Goal: Book appointment/travel/reservation

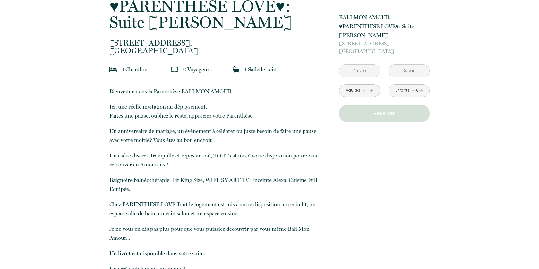
scroll to position [180, 0]
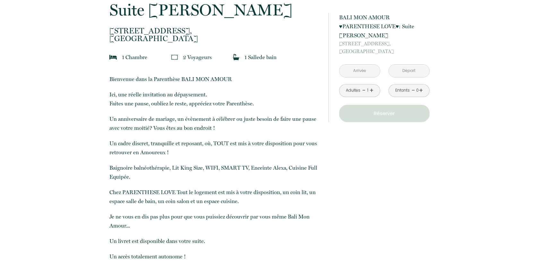
click at [364, 71] on input "text" at bounding box center [360, 71] width 40 height 13
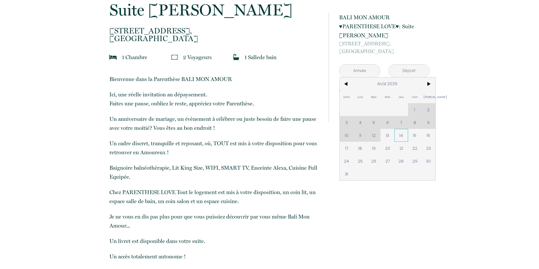
click at [404, 136] on span "14" at bounding box center [401, 135] width 14 height 13
type input "Jeu 14 Août 2025"
type input "Ven 15 Août 2025"
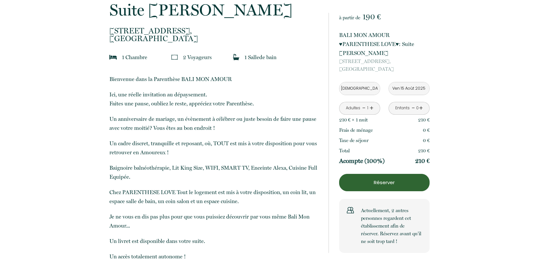
click at [362, 90] on input "Jeu 14 Août 2025" at bounding box center [360, 88] width 40 height 13
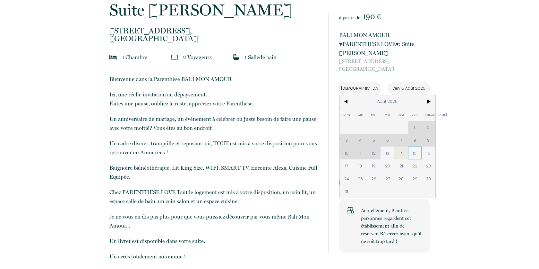
click at [414, 151] on span "15" at bounding box center [415, 152] width 14 height 13
type input "Ven 15 Août 2025"
type input "Sam 16 Août 2025"
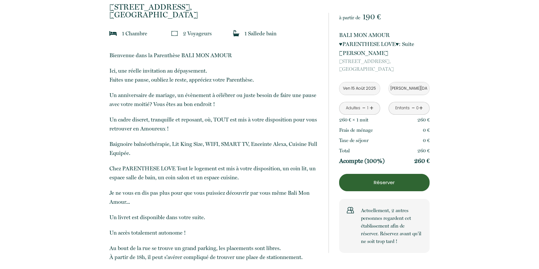
scroll to position [0, 0]
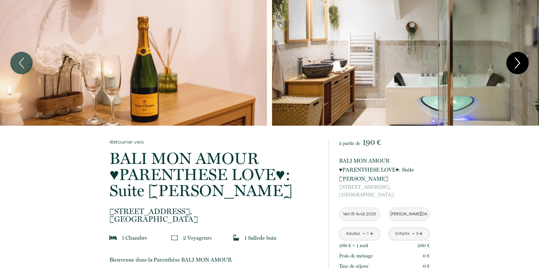
click at [515, 60] on icon "Next" at bounding box center [517, 62] width 13 height 19
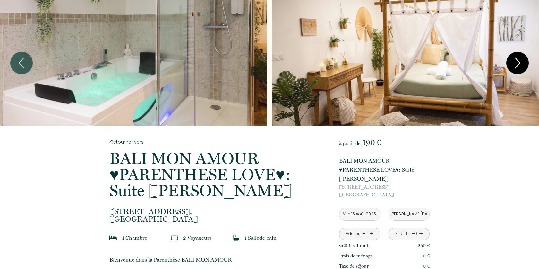
click at [515, 60] on icon "Next" at bounding box center [517, 62] width 13 height 19
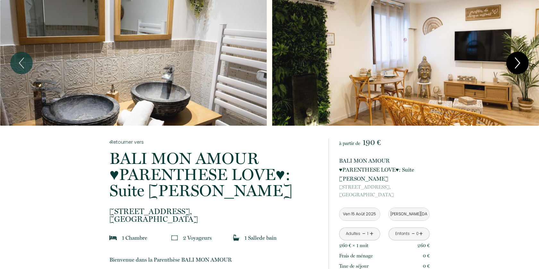
click at [515, 60] on icon "Next" at bounding box center [517, 62] width 13 height 19
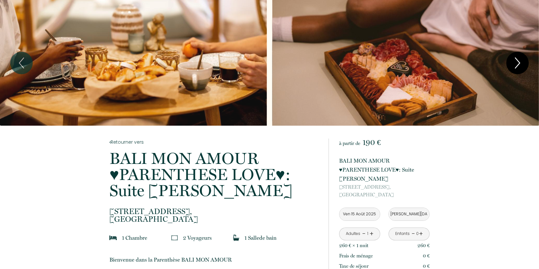
click at [515, 60] on icon "Next" at bounding box center [517, 62] width 13 height 19
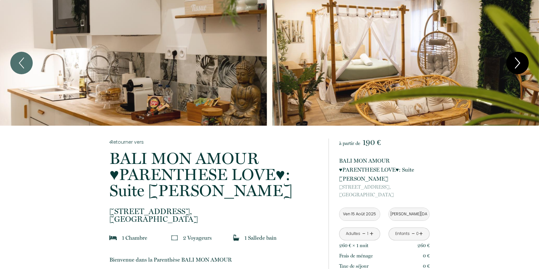
click at [515, 59] on icon "Next" at bounding box center [517, 62] width 13 height 19
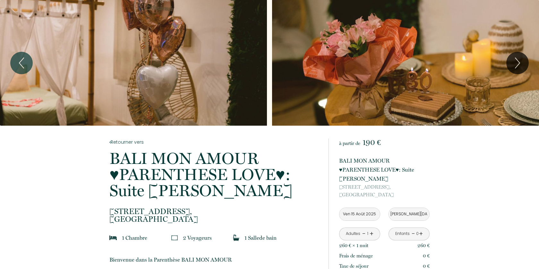
click at [224, 43] on div "Slideshow" at bounding box center [133, 63] width 267 height 126
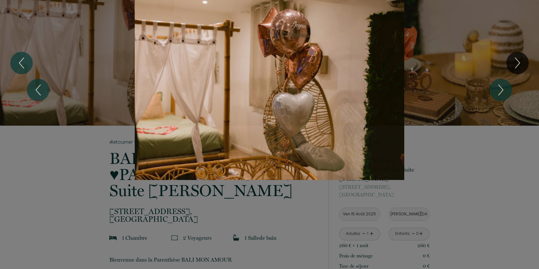
click at [505, 79] on div "1 2 3 4 5 6 7 8 9 10 11 12 13 14 15 16 17" at bounding box center [269, 90] width 539 height 180
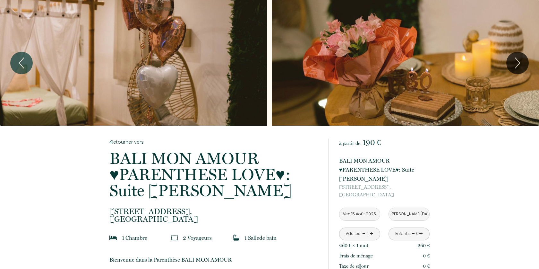
click at [502, 89] on div at bounding box center [269, 134] width 539 height 269
click at [309, 81] on div "Slideshow" at bounding box center [406, 63] width 267 height 126
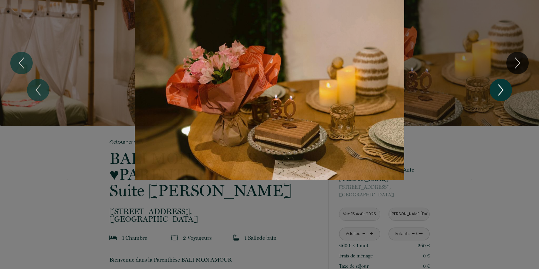
click at [504, 91] on icon "Next" at bounding box center [500, 89] width 13 height 19
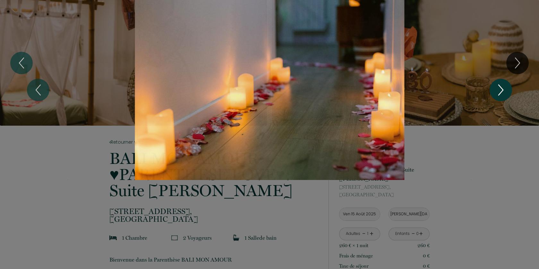
click at [504, 91] on icon "Next" at bounding box center [500, 89] width 13 height 19
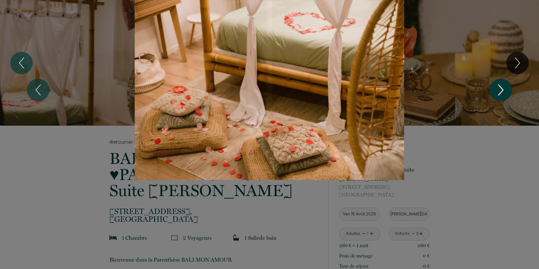
click at [504, 91] on icon "Next" at bounding box center [500, 89] width 13 height 19
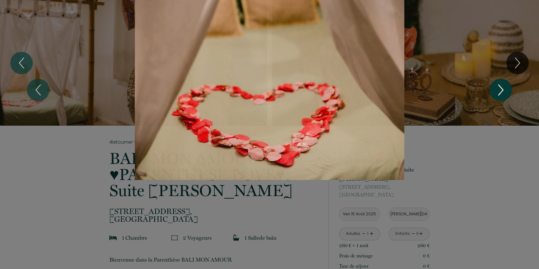
click at [504, 91] on icon "Next" at bounding box center [500, 89] width 13 height 19
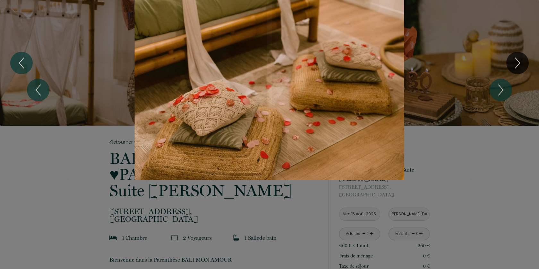
click at [484, 146] on div "1 2 3 4 5 6 7 8 9 10 11 12 13 14 15 16 17" at bounding box center [269, 90] width 539 height 180
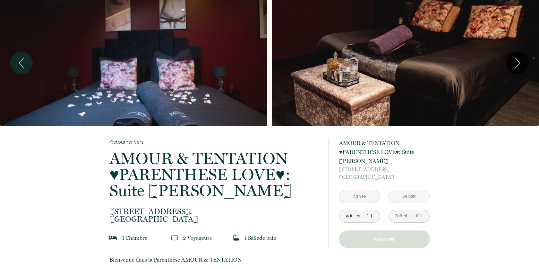
click at [460, 85] on div "Slideshow" at bounding box center [405, 63] width 267 height 126
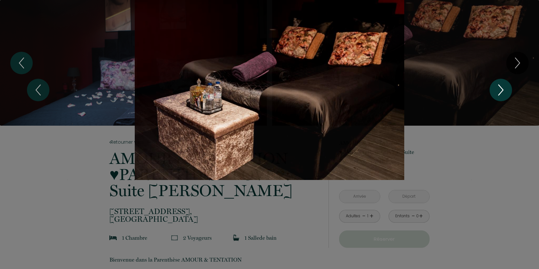
click at [497, 85] on icon "Next" at bounding box center [500, 89] width 13 height 19
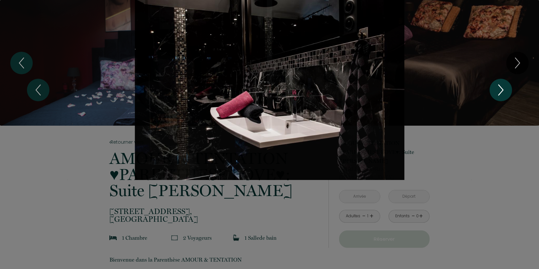
click at [497, 85] on icon "Next" at bounding box center [500, 89] width 13 height 19
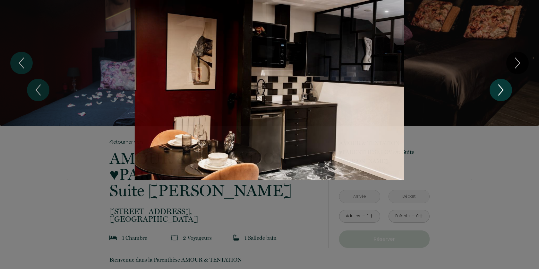
click at [497, 85] on icon "Next" at bounding box center [500, 89] width 13 height 19
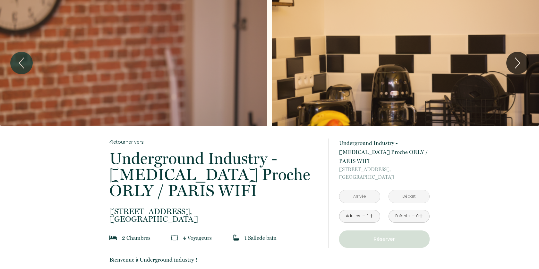
click at [364, 190] on input "text" at bounding box center [360, 196] width 40 height 13
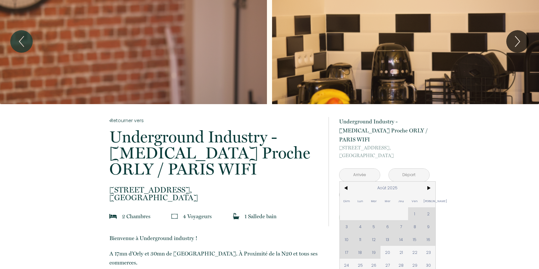
scroll to position [22, 0]
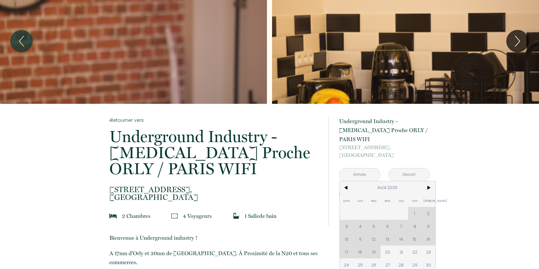
click at [416, 230] on div "Dim Lun Mar Mer Jeu Ven Sam 1 2 3 4 5 6 7 8 9 10 11 12 13 14 15 16 17 18 19 20 …" at bounding box center [388, 232] width 96 height 103
